Goal: Task Accomplishment & Management: Use online tool/utility

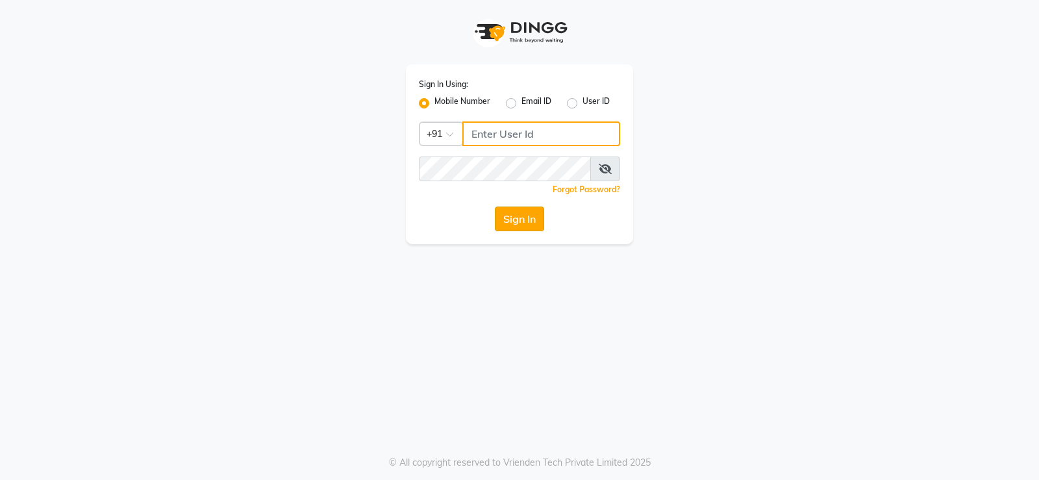
type input "9026627525"
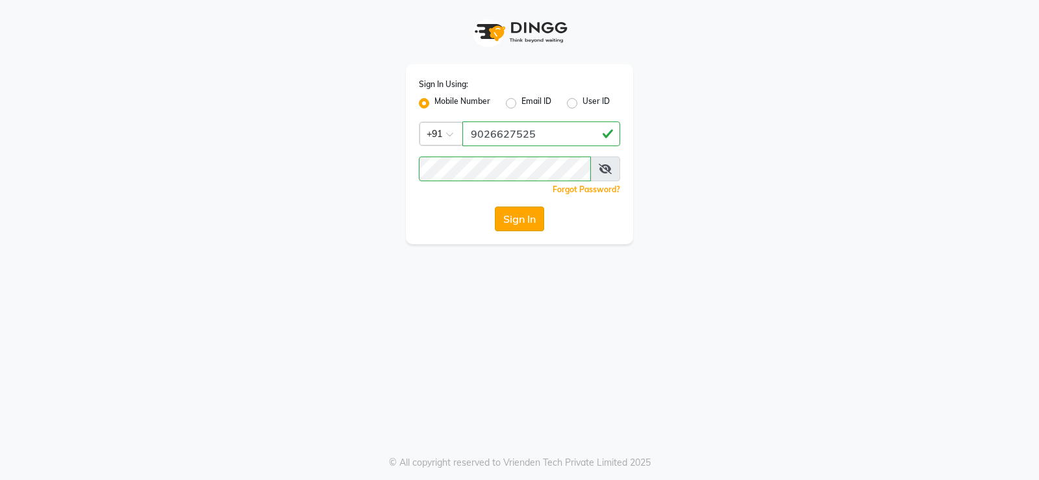
click at [525, 222] on button "Sign In" at bounding box center [519, 219] width 49 height 25
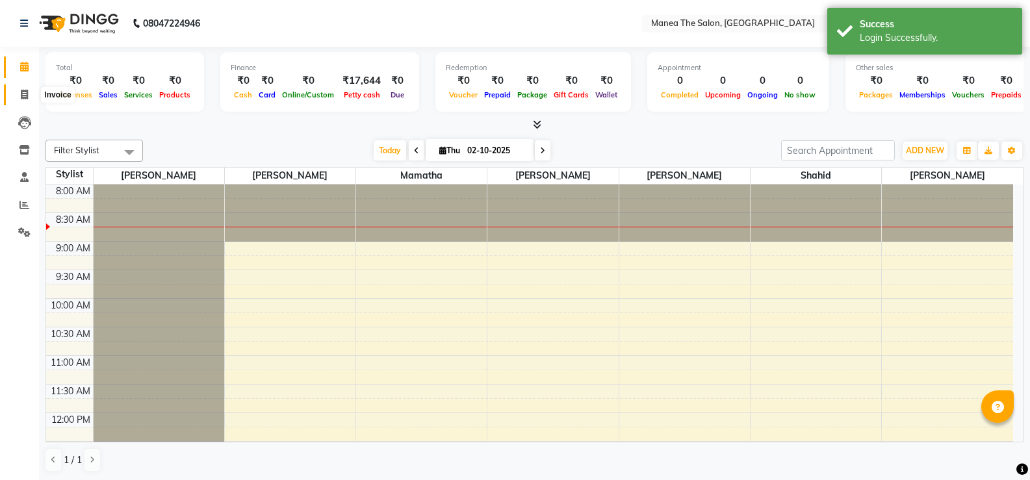
click at [25, 90] on icon at bounding box center [24, 95] width 7 height 10
select select "service"
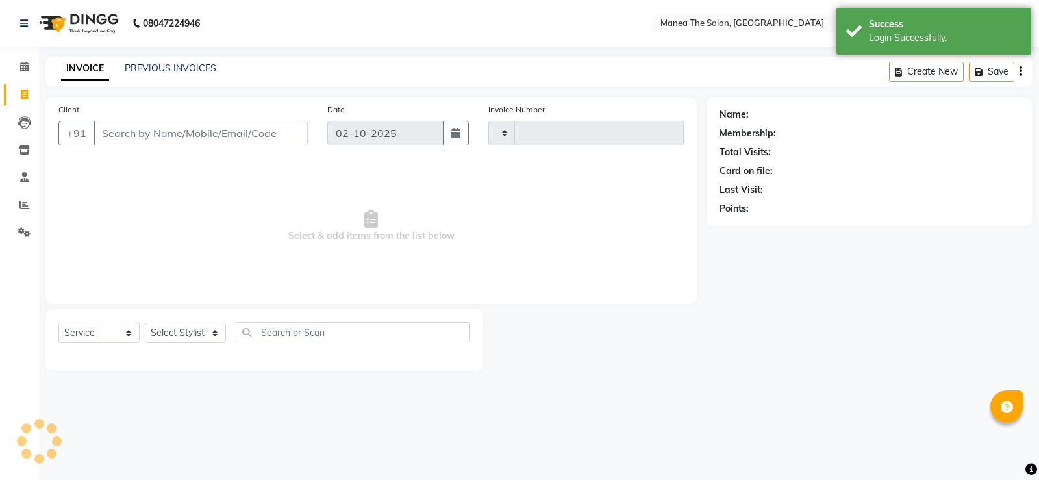
type input "1971"
select select "5514"
